Goal: Check status: Check status

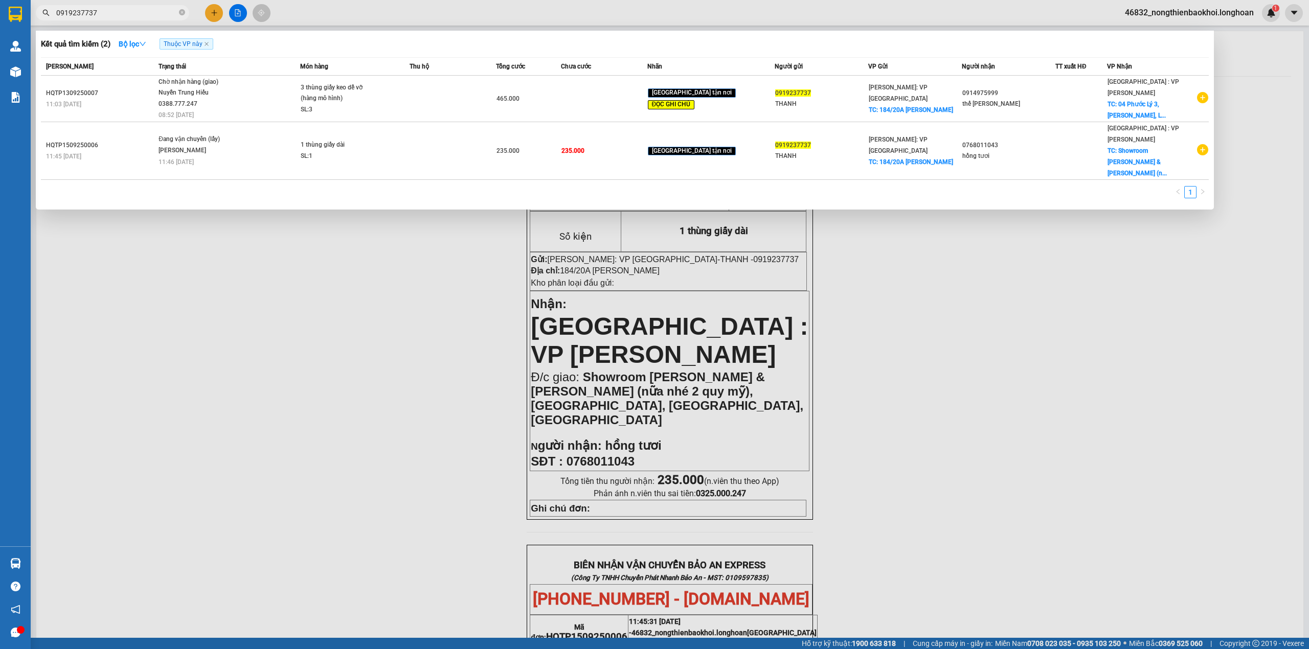
click at [127, 8] on input "0919237737" at bounding box center [116, 12] width 121 height 11
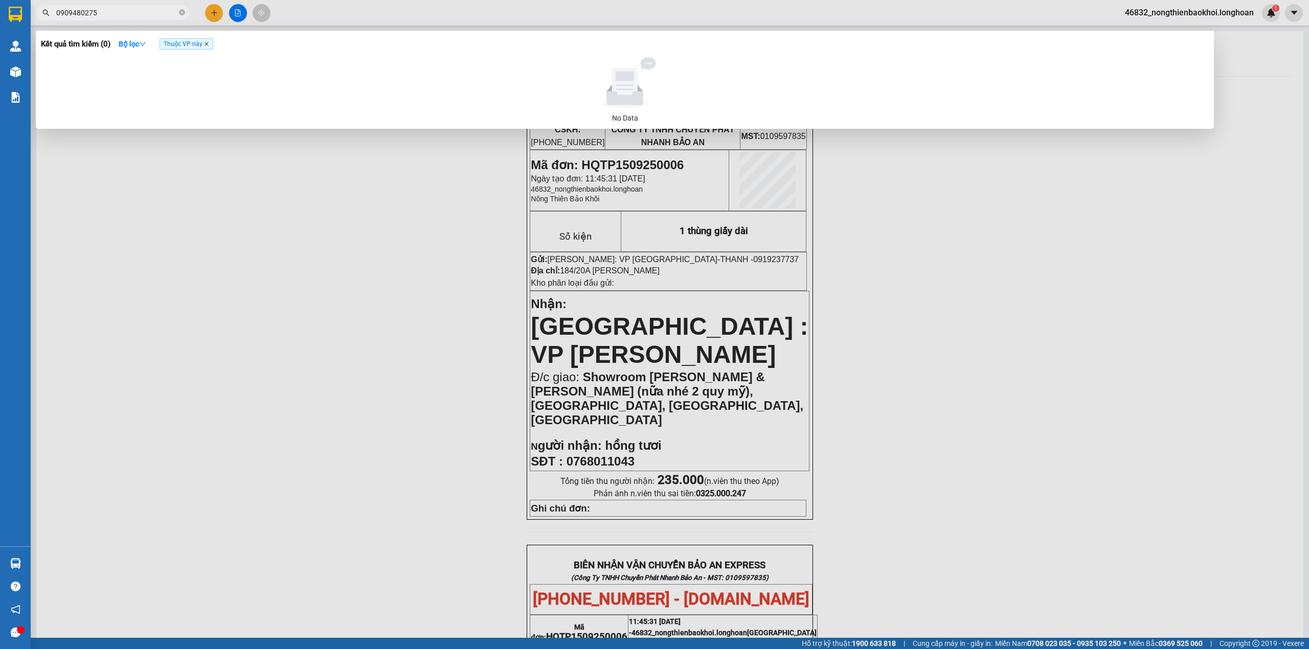
type input "0909480275"
click at [209, 44] on icon "close" at bounding box center [206, 43] width 5 height 5
drag, startPoint x: 45, startPoint y: 43, endPoint x: 82, endPoint y: 46, distance: 37.4
click at [82, 46] on h3 "Kết quả tìm kiếm ( 0 )" at bounding box center [76, 44] width 70 height 11
click at [91, 47] on h3 "Kết quả tìm kiếm ( 0 )" at bounding box center [76, 44] width 70 height 11
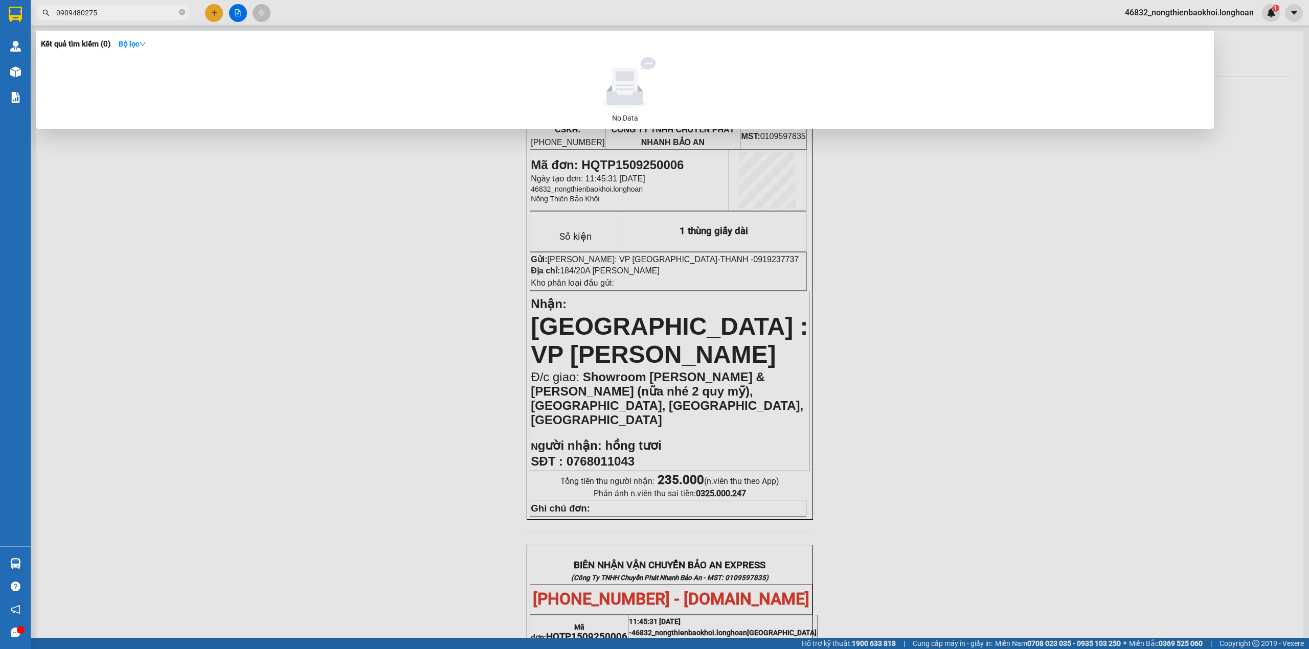
click at [94, 48] on h3 "Kết quả tìm kiếm ( 0 )" at bounding box center [76, 44] width 70 height 11
click at [95, 49] on h3 "Kết quả tìm kiếm ( 0 )" at bounding box center [76, 44] width 70 height 11
click at [124, 200] on div at bounding box center [654, 324] width 1309 height 649
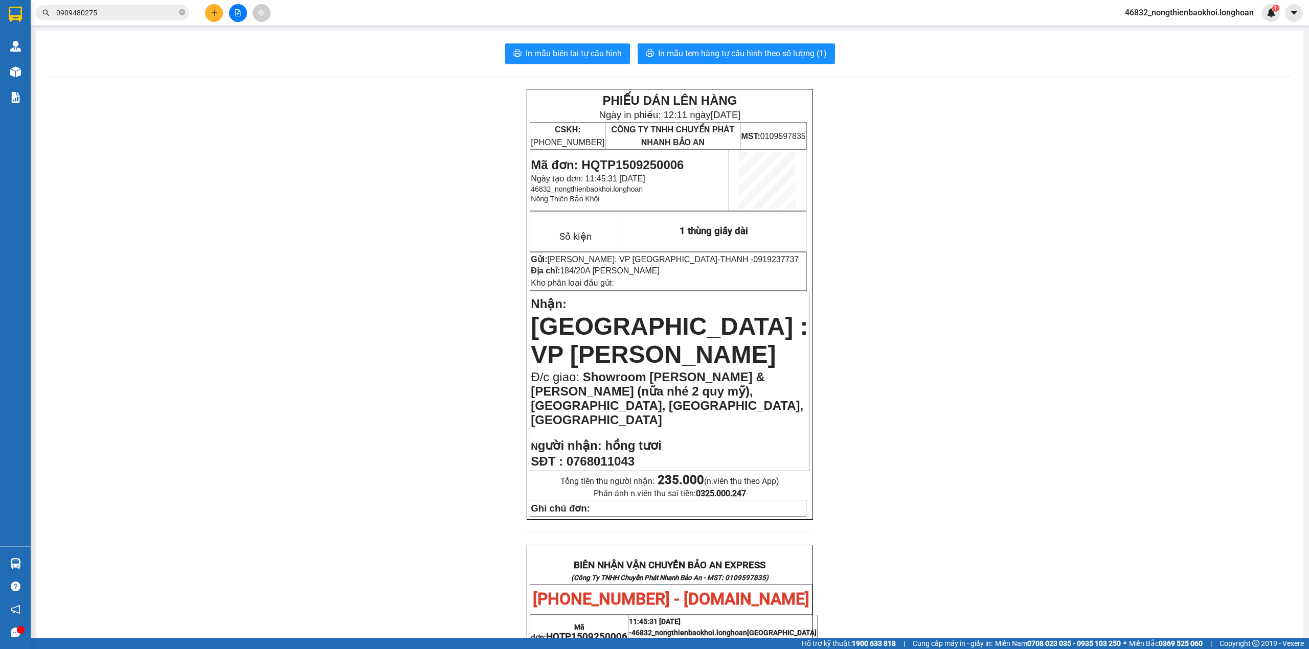
drag, startPoint x: 136, startPoint y: 133, endPoint x: 144, endPoint y: 133, distance: 8.2
click at [136, 133] on div "PHIẾU DÁN LÊN HÀNG Ngày in phiếu: 12:11 [DATE] CSKH: [PHONE_NUMBER] CÔNG TY TNH…" at bounding box center [670, 602] width 1243 height 1027
click at [143, 137] on div "PHIẾU DÁN LÊN HÀNG Ngày in phiếu: 12:11 [DATE] CSKH: [PHONE_NUMBER] CÔNG TY TNH…" at bounding box center [670, 602] width 1243 height 1027
drag, startPoint x: 352, startPoint y: 545, endPoint x: 375, endPoint y: 537, distance: 23.8
click at [353, 544] on div "PHIẾU DÁN LÊN HÀNG Ngày in phiếu: 12:11 [DATE] CSKH: [PHONE_NUMBER] CÔNG TY TNH…" at bounding box center [670, 602] width 1243 height 1027
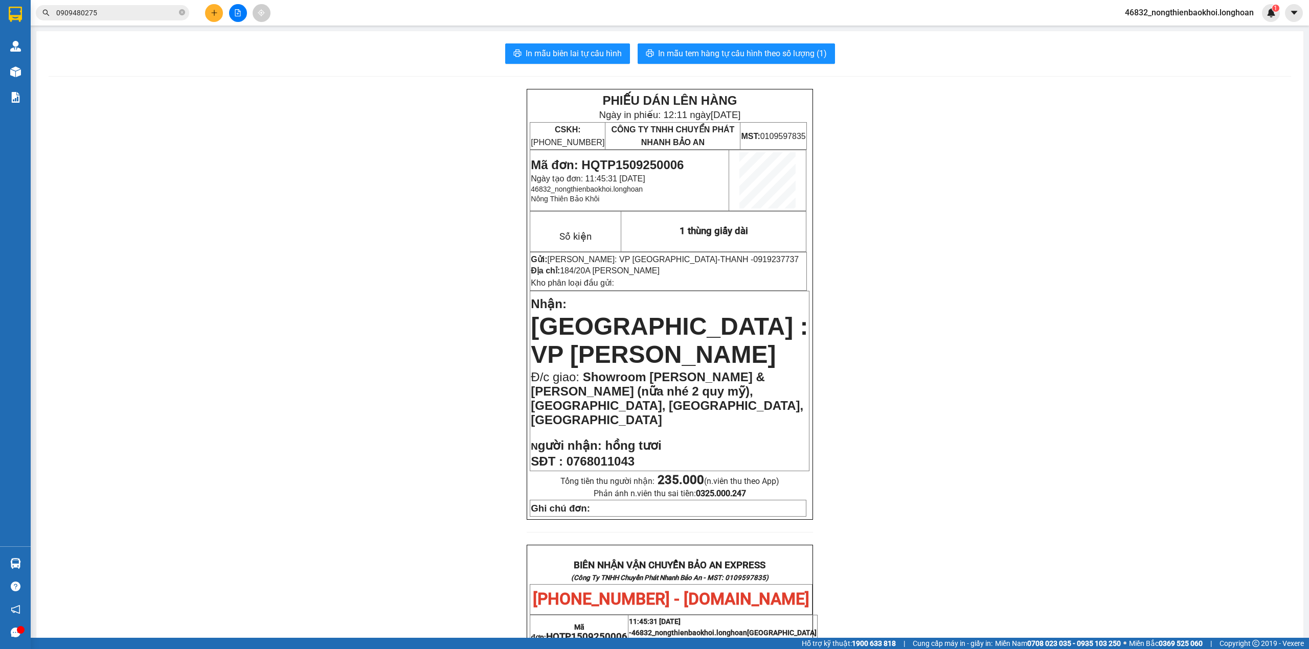
click at [281, 225] on div "PHIẾU DÁN LÊN HÀNG Ngày in phiếu: 12:11 [DATE] CSKH: [PHONE_NUMBER] CÔNG TY TNH…" at bounding box center [670, 602] width 1243 height 1027
click at [111, 11] on input "0909480275" at bounding box center [116, 12] width 121 height 11
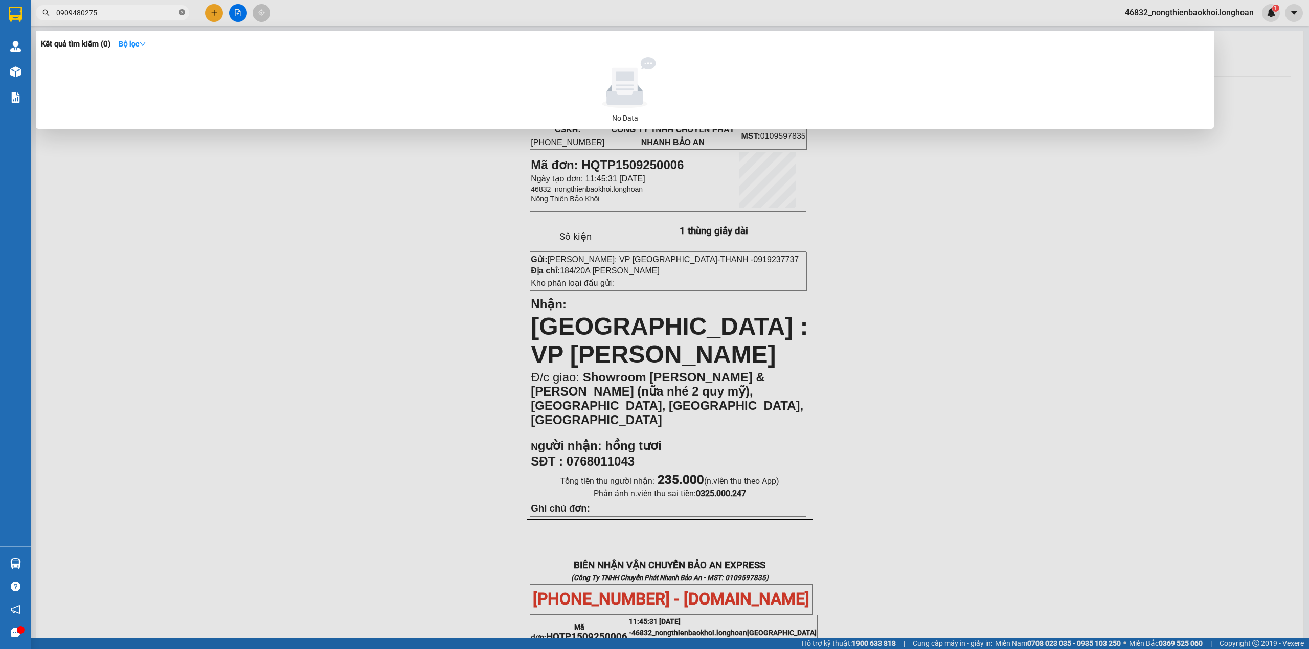
click at [182, 12] on icon "close-circle" at bounding box center [182, 12] width 6 height 6
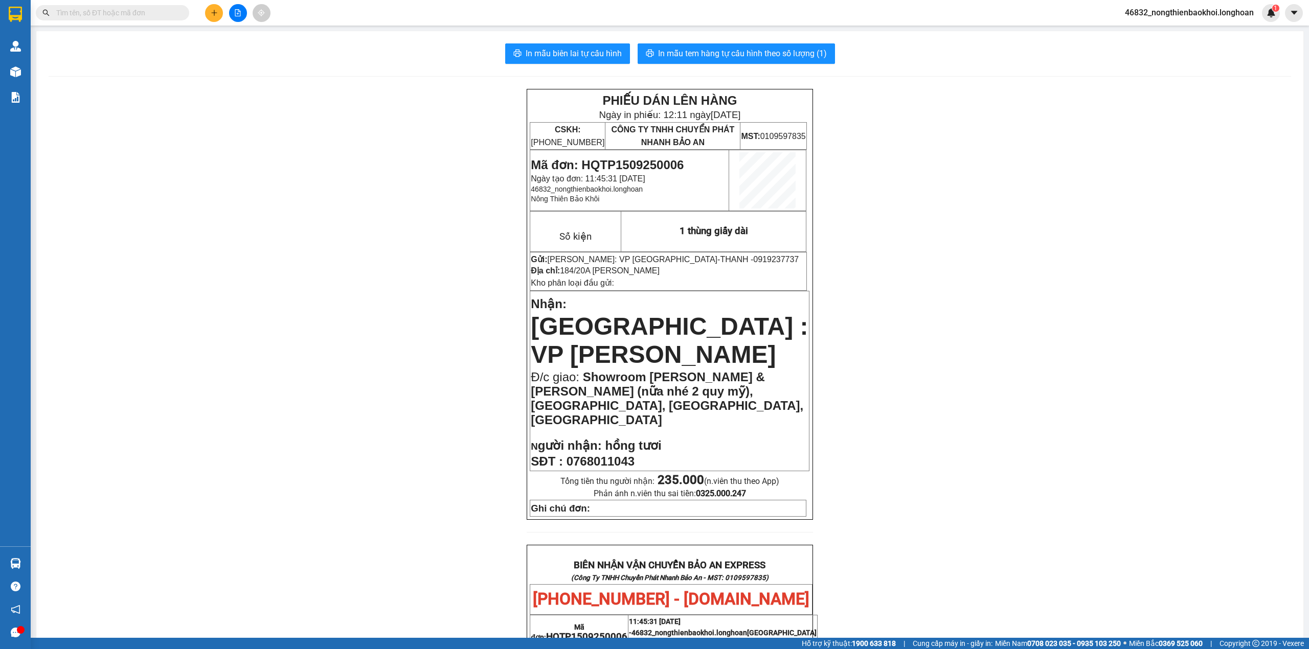
drag, startPoint x: 348, startPoint y: 168, endPoint x: 357, endPoint y: 172, distance: 10.1
click at [349, 168] on div "PHIẾU DÁN LÊN HÀNG Ngày in phiếu: 12:11 [DATE] CSKH: [PHONE_NUMBER] CÔNG TY TNH…" at bounding box center [670, 602] width 1243 height 1027
drag, startPoint x: 485, startPoint y: 36, endPoint x: 483, endPoint y: 84, distance: 48.1
click at [483, 84] on div "In mẫu biên lai tự cấu hình In mẫu tem hàng tự cấu hình theo số lượng (1) PHIẾU…" at bounding box center [669, 579] width 1267 height 1097
click at [468, 106] on div "PHIẾU DÁN LÊN HÀNG Ngày in phiếu: 12:11 [DATE] CSKH: [PHONE_NUMBER] CÔNG TY TNH…" at bounding box center [670, 602] width 1243 height 1027
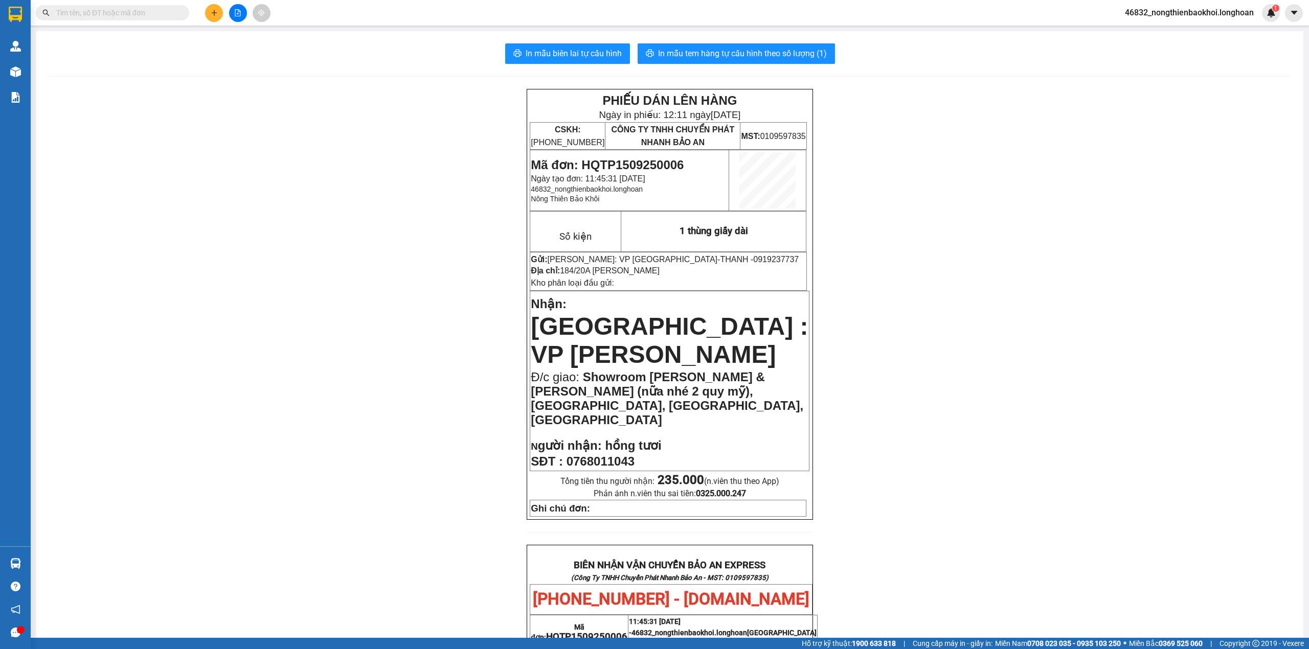
drag, startPoint x: 370, startPoint y: 277, endPoint x: 385, endPoint y: 278, distance: 14.9
click at [371, 281] on div "PHIẾU DÁN LÊN HÀNG Ngày in phiếu: 12:11 [DATE] CSKH: [PHONE_NUMBER] CÔNG TY TNH…" at bounding box center [670, 602] width 1243 height 1027
click at [293, 479] on div "PHIẾU DÁN LÊN HÀNG Ngày in phiếu: 12:11 [DATE] CSKH: [PHONE_NUMBER] CÔNG TY TNH…" at bounding box center [670, 602] width 1243 height 1027
drag, startPoint x: 477, startPoint y: 33, endPoint x: 482, endPoint y: 135, distance: 102.4
click at [482, 134] on section "Kết quả tìm kiếm ( 0 ) Bộ lọc No Data 46832_nongthienbaokhoi.longhoan 1 Quản [P…" at bounding box center [654, 324] width 1309 height 649
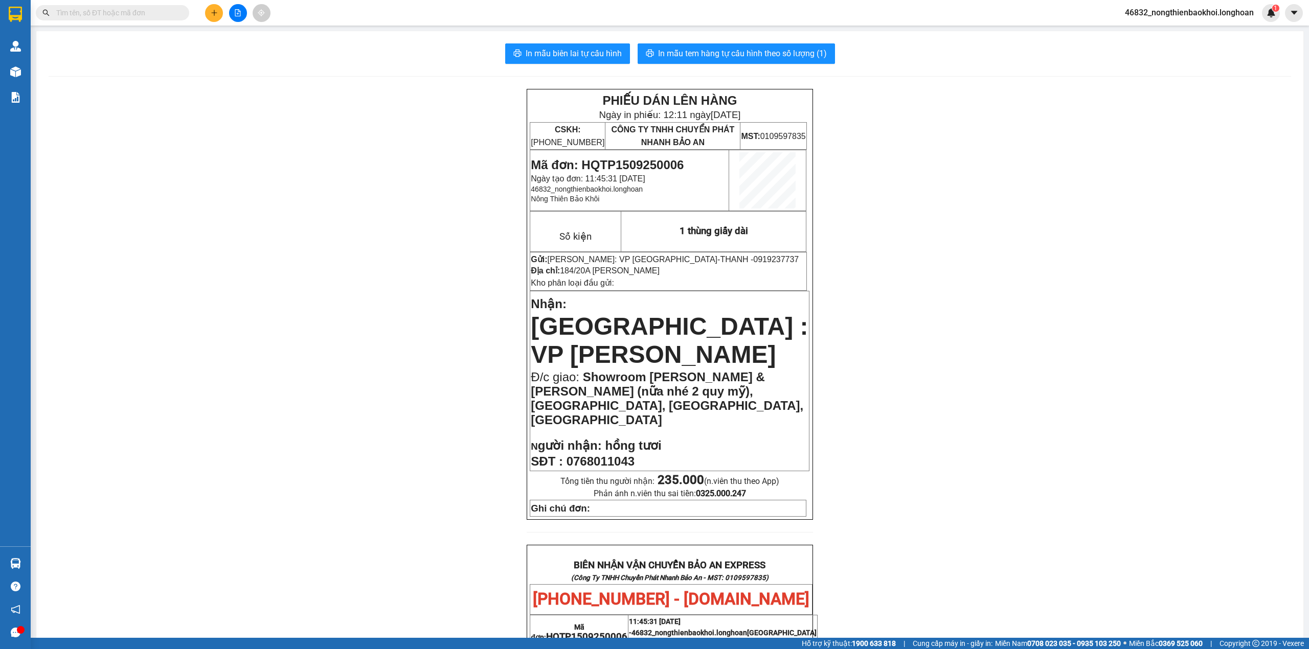
click at [476, 152] on div "PHIẾU DÁN LÊN HÀNG Ngày in phiếu: 12:11 [DATE] CSKH: [PHONE_NUMBER] CÔNG TY TNH…" at bounding box center [670, 602] width 1243 height 1027
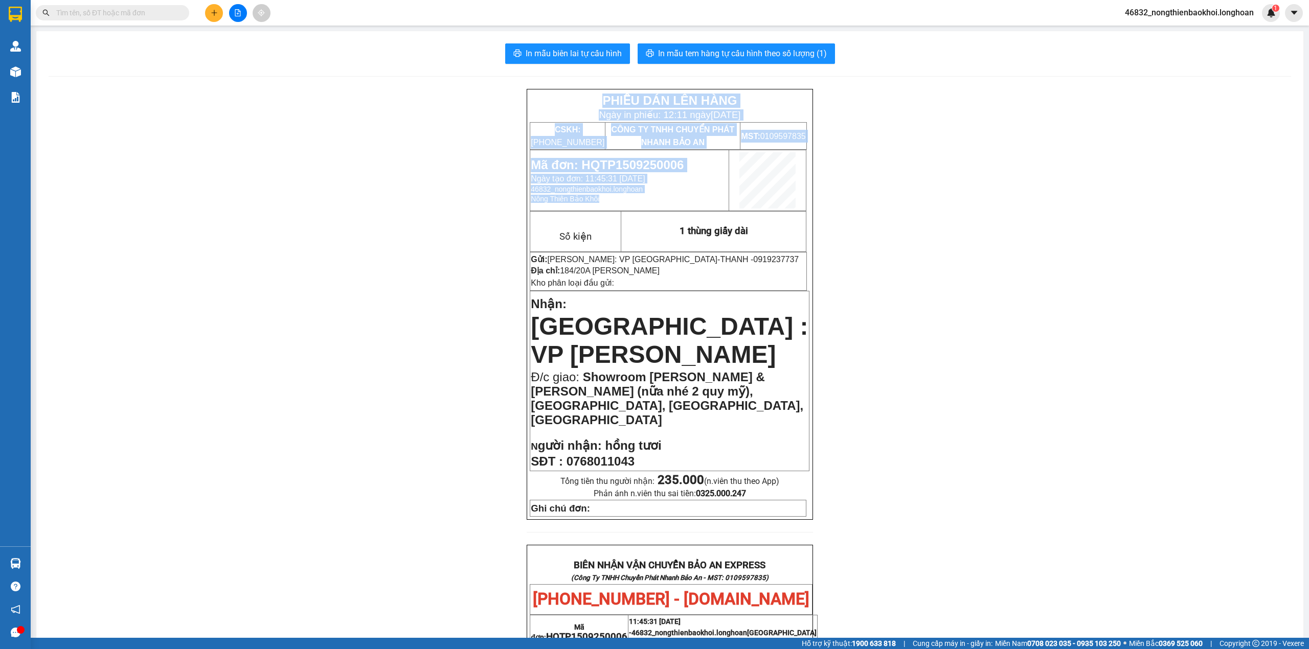
drag, startPoint x: 498, startPoint y: 101, endPoint x: 906, endPoint y: 248, distance: 433.8
click at [906, 248] on div "PHIẾU DÁN LÊN HÀNG Ngày in phiếu: 12:11 [DATE] CSKH: [PHONE_NUMBER] CÔNG TY TNH…" at bounding box center [670, 602] width 1243 height 1027
click at [434, 216] on div "PHIẾU DÁN LÊN HÀNG Ngày in phiếu: 12:11 [DATE] CSKH: [PHONE_NUMBER] CÔNG TY TNH…" at bounding box center [670, 602] width 1243 height 1027
